Goal: Go to known website: Go to known website

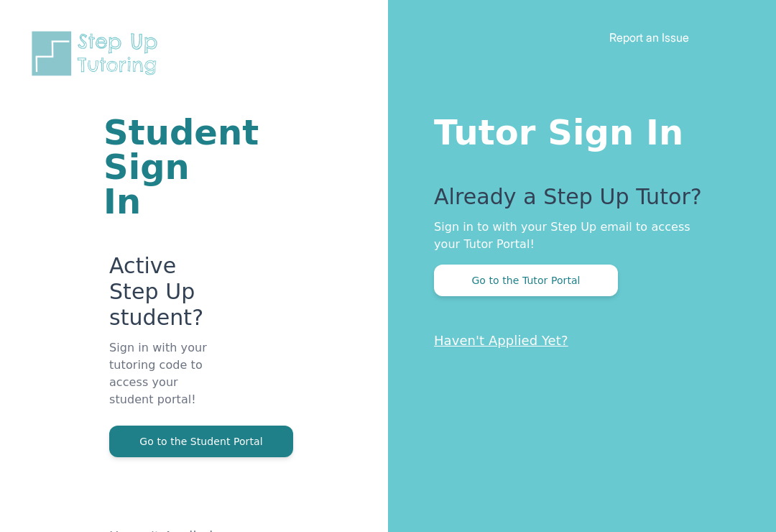
click at [580, 278] on button "Go to the Tutor Portal" at bounding box center [526, 280] width 184 height 32
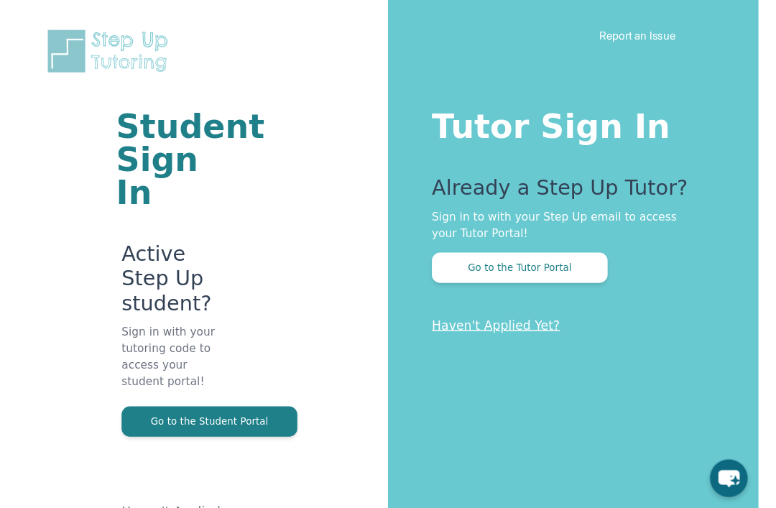
scroll to position [50, 0]
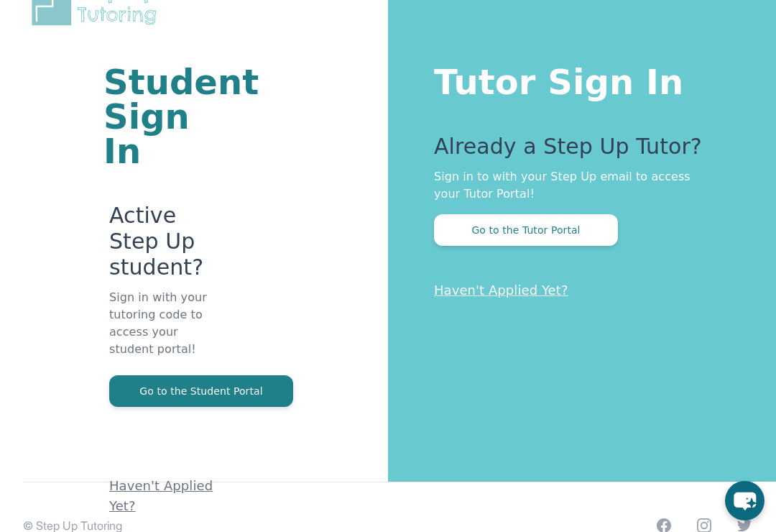
click at [247, 375] on button "Go to the Student Portal" at bounding box center [201, 391] width 184 height 32
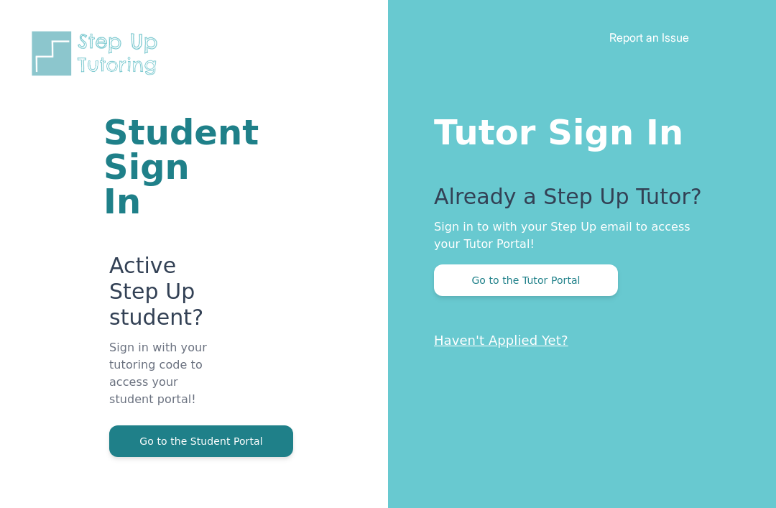
scroll to position [50, 0]
